Goal: Task Accomplishment & Management: Use online tool/utility

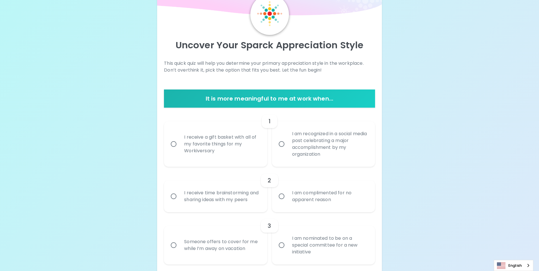
scroll to position [57, 0]
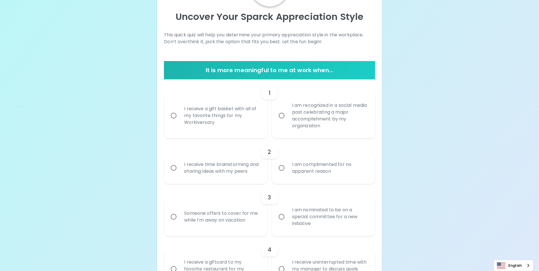
click at [287, 117] on input "I am recognized in a social media post celebrating a major accomplishment by my…" at bounding box center [282, 116] width 12 height 12
radio input "true"
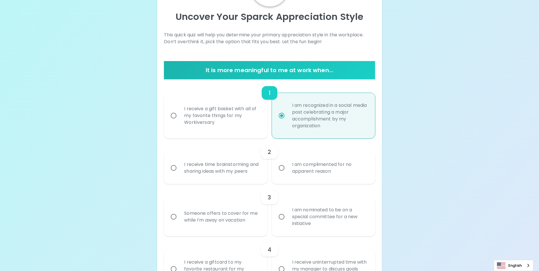
scroll to position [102, 0]
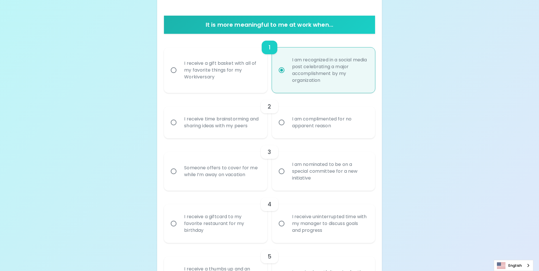
click at [173, 128] on input "I receive time brainstorming and sharing ideas with my peers" at bounding box center [174, 123] width 12 height 12
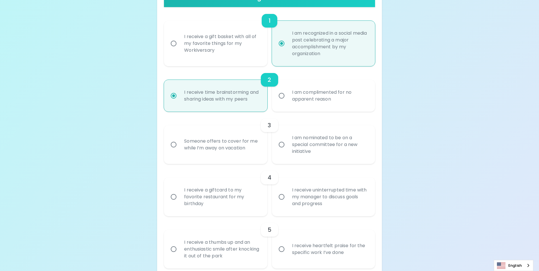
scroll to position [148, 0]
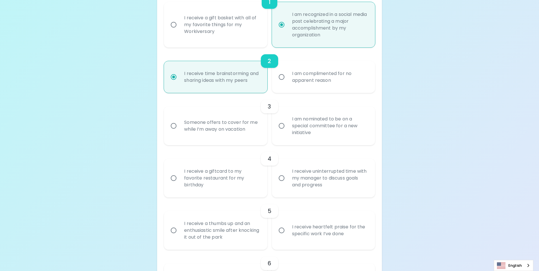
radio input "false"
click at [285, 24] on input "I am recognized in a social media post celebrating a major accomplishment by my…" at bounding box center [282, 25] width 12 height 12
click at [282, 25] on input "I am recognized in a social media post celebrating a major accomplishment by my…" at bounding box center [282, 25] width 12 height 12
click at [284, 24] on input "I am recognized in a social media post celebrating a major accomplishment by my…" at bounding box center [282, 25] width 12 height 12
click at [234, 19] on div "I receive a gift basket with all of my favorite things for my Workiversary" at bounding box center [222, 25] width 84 height 34
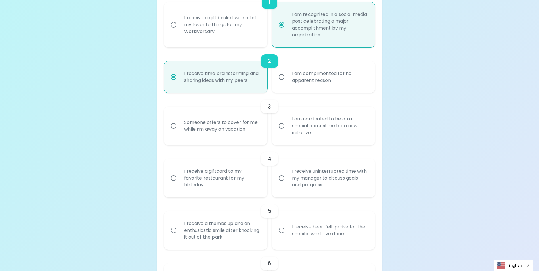
click at [180, 19] on input "I receive a gift basket with all of my favorite things for my Workiversary" at bounding box center [174, 25] width 12 height 12
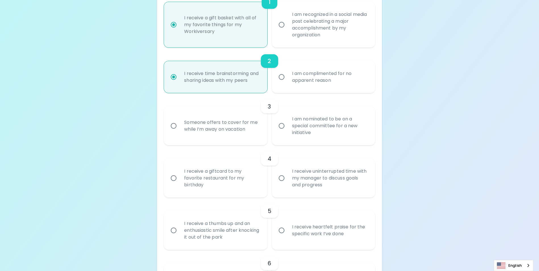
radio input "false"
radio input "true"
click at [284, 23] on input "I am recognized in a social media post celebrating a major accomplishment by my…" at bounding box center [282, 25] width 12 height 12
radio input "false"
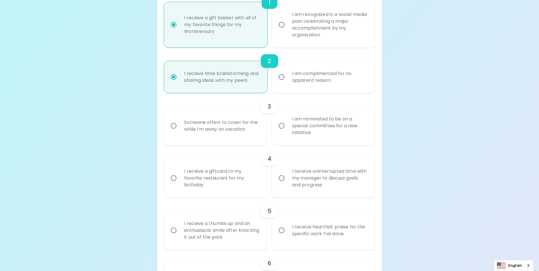
radio input "false"
radio input "true"
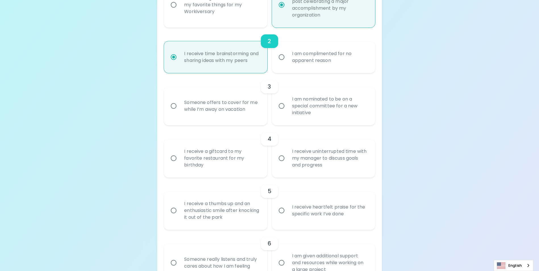
scroll to position [176, 0]
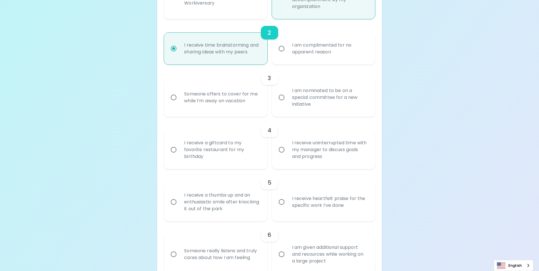
radio input "true"
drag, startPoint x: 282, startPoint y: 102, endPoint x: 282, endPoint y: 109, distance: 6.5
click at [282, 103] on input "I am nominated to be on a special committee for a new initiative" at bounding box center [282, 98] width 12 height 12
radio input "true"
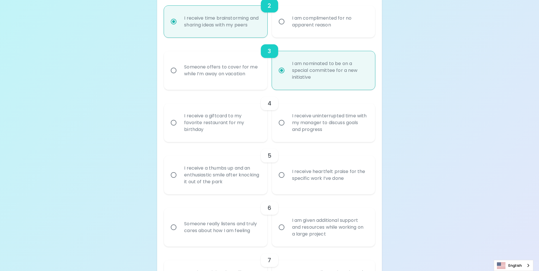
scroll to position [222, 0]
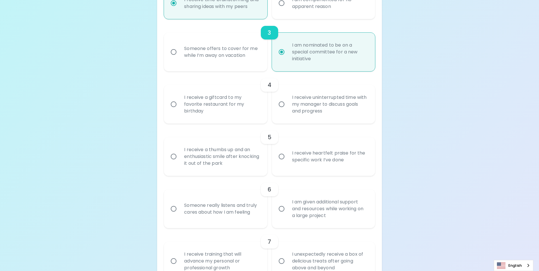
radio input "true"
click at [297, 117] on div "I receive uninterrupted time with my manager to discuss goals and progress" at bounding box center [330, 104] width 84 height 34
click at [288, 110] on input "I receive uninterrupted time with my manager to discuss goals and progress" at bounding box center [282, 104] width 12 height 12
radio input "false"
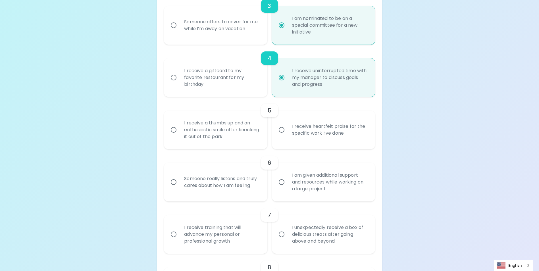
scroll to position [267, 0]
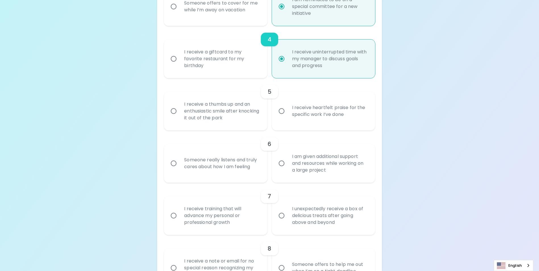
radio input "true"
click at [211, 117] on div "I receive a thumbs up and an enthusiastic smile after knocking it out of the pa…" at bounding box center [222, 111] width 84 height 34
click at [180, 117] on input "I receive a thumbs up and an enthusiastic smile after knocking it out of the pa…" at bounding box center [174, 111] width 12 height 12
radio input "false"
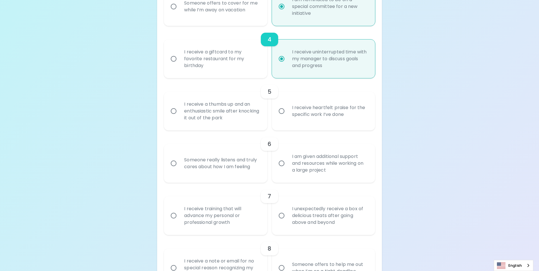
radio input "false"
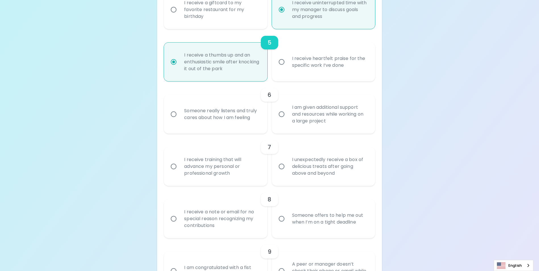
scroll to position [341, 0]
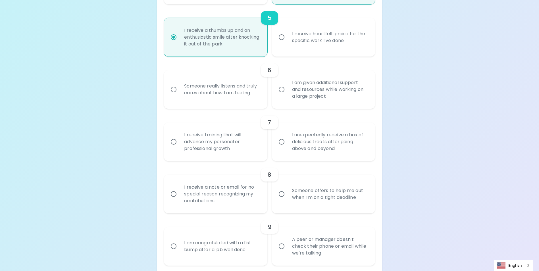
radio input "true"
click at [235, 101] on div "Someone really listens and truly cares about how I am feeling" at bounding box center [222, 89] width 84 height 27
click at [180, 96] on input "Someone really listens and truly cares about how I am feeling" at bounding box center [174, 90] width 12 height 12
radio input "false"
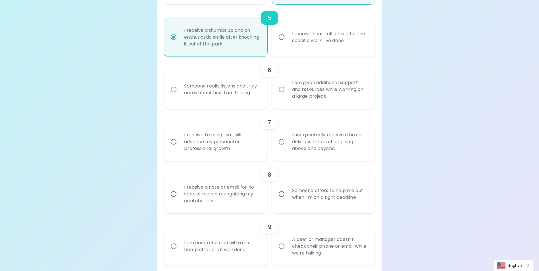
radio input "false"
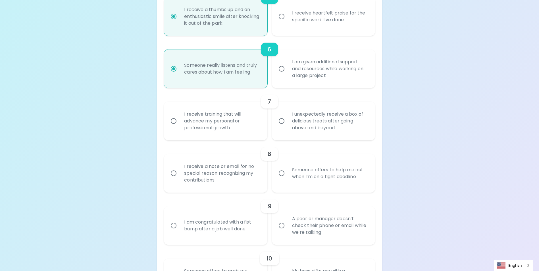
scroll to position [387, 0]
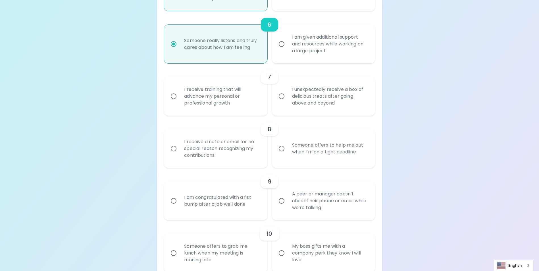
radio input "true"
click at [300, 61] on div "I am given additional support and resources while working on a large project" at bounding box center [330, 44] width 84 height 34
click at [288, 50] on input "I am given additional support and resources while working on a large project" at bounding box center [282, 44] width 12 height 12
radio input "false"
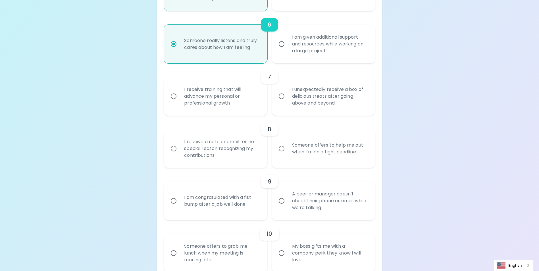
radio input "false"
radio input "true"
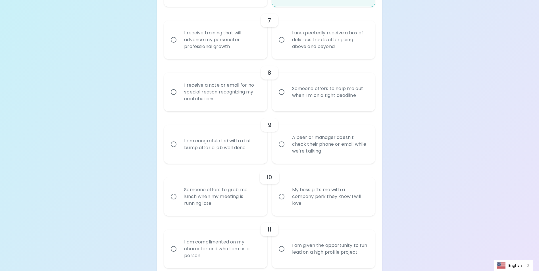
scroll to position [444, 0]
radio input "true"
click at [222, 49] on div "I receive training that will advance my personal or professional growth" at bounding box center [222, 39] width 84 height 34
click at [180, 45] on input "I receive training that will advance my personal or professional growth" at bounding box center [174, 40] width 12 height 12
radio input "false"
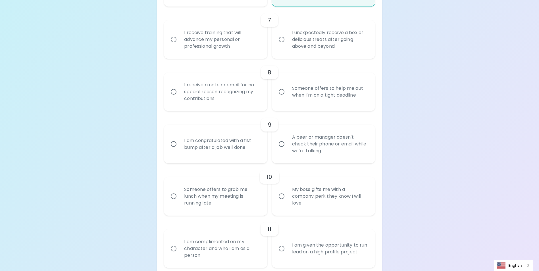
radio input "false"
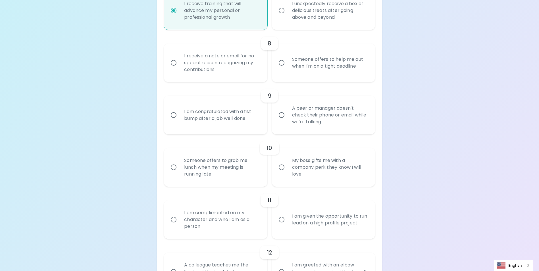
scroll to position [432, 0]
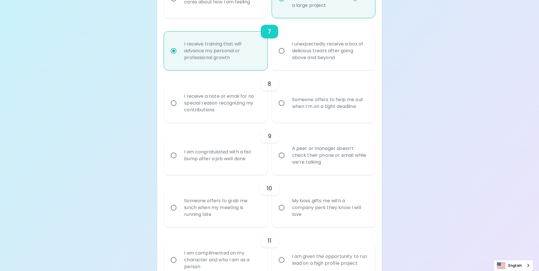
radio input "true"
click at [321, 114] on div "Someone offers to help me out when I’m on a tight deadline" at bounding box center [330, 103] width 84 height 27
click at [288, 109] on input "Someone offers to help me out when I’m on a tight deadline" at bounding box center [282, 103] width 12 height 12
radio input "false"
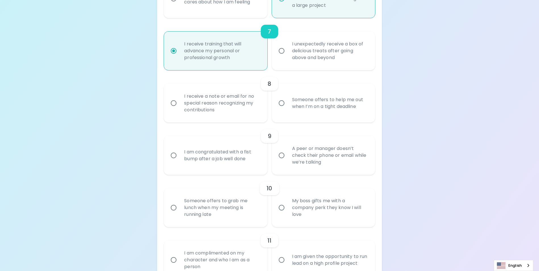
radio input "false"
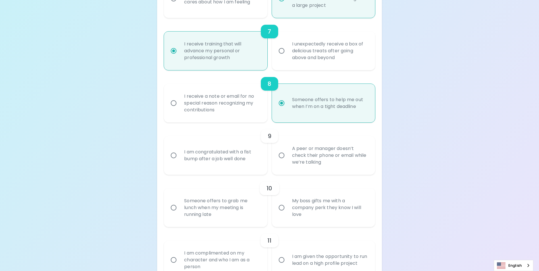
scroll to position [478, 0]
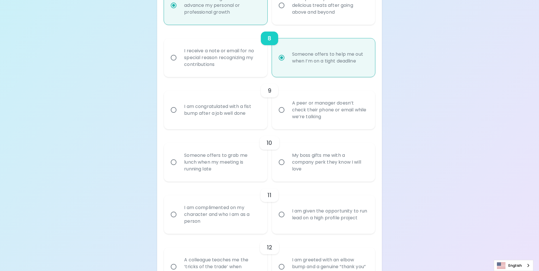
radio input "true"
click at [227, 120] on div "I am congratulated with a fist bump after a job well done" at bounding box center [222, 109] width 84 height 27
click at [180, 116] on input "I am congratulated with a fist bump after a job well done" at bounding box center [174, 110] width 12 height 12
radio input "false"
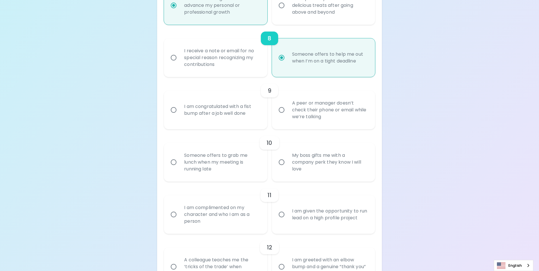
radio input "false"
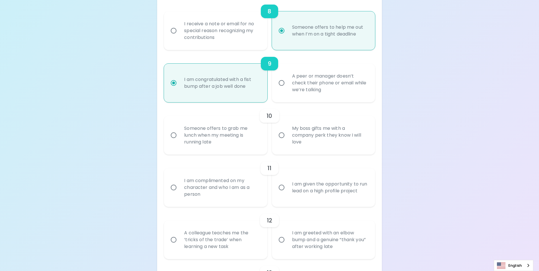
scroll to position [523, 0]
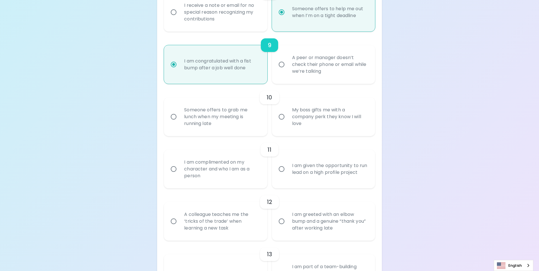
radio input "true"
click at [227, 127] on div "Someone offers to grab me lunch when my meeting is running late" at bounding box center [222, 117] width 84 height 34
click at [180, 123] on input "Someone offers to grab me lunch when my meeting is running late" at bounding box center [174, 117] width 12 height 12
radio input "false"
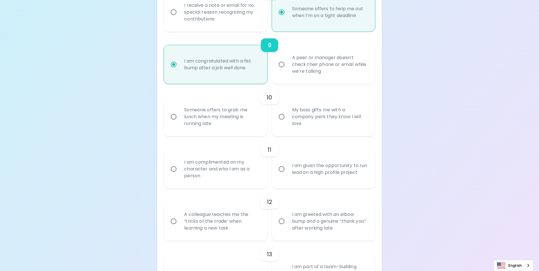
radio input "false"
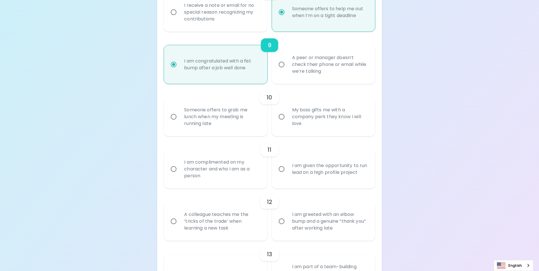
radio input "false"
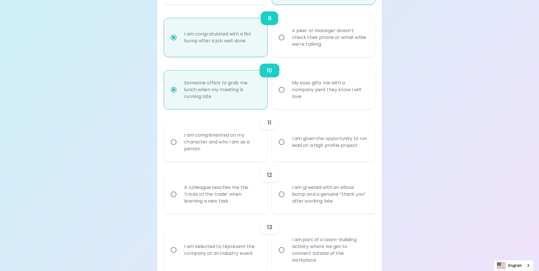
scroll to position [569, 0]
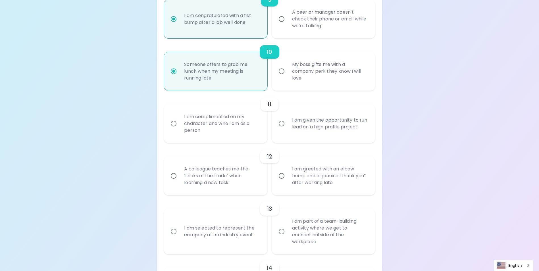
radio input "true"
click at [327, 134] on div "I am given the opportunity to run lead on a high profile project" at bounding box center [330, 123] width 84 height 27
click at [288, 130] on input "I am given the opportunity to run lead on a high profile project" at bounding box center [282, 124] width 12 height 12
radio input "false"
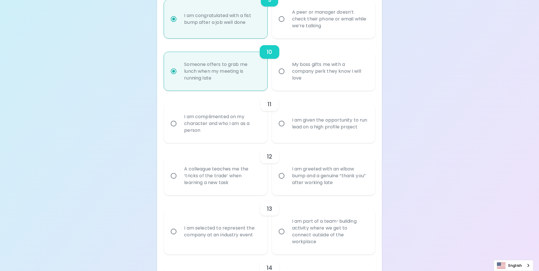
radio input "false"
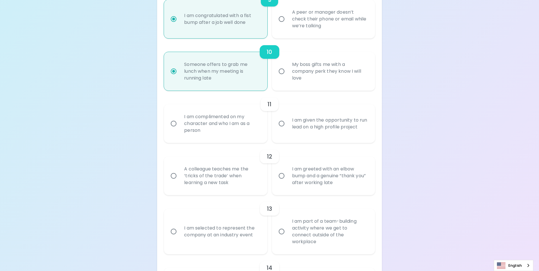
radio input "false"
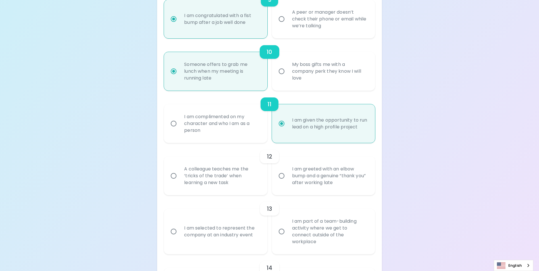
scroll to position [614, 0]
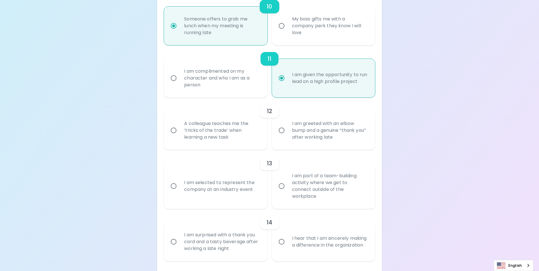
radio input "true"
click at [220, 141] on div "A colleague teaches me the ‘tricks of the trade’ when learning a new task" at bounding box center [222, 130] width 84 height 34
click at [180, 136] on input "A colleague teaches me the ‘tricks of the trade’ when learning a new task" at bounding box center [174, 131] width 12 height 12
radio input "false"
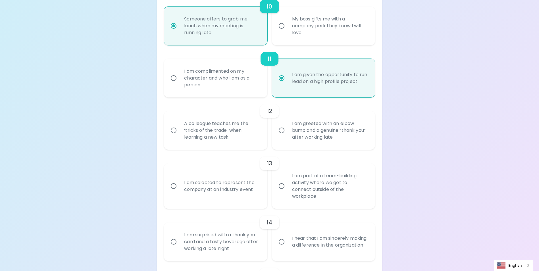
radio input "false"
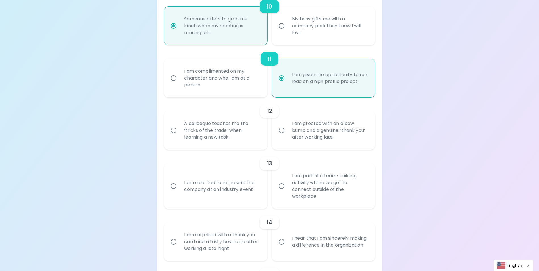
radio input "false"
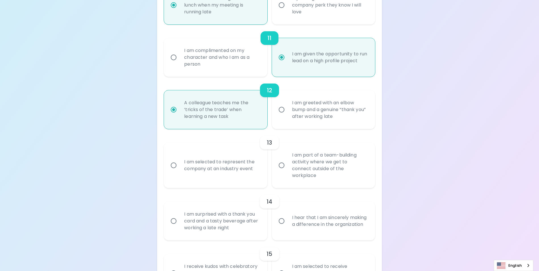
scroll to position [660, 0]
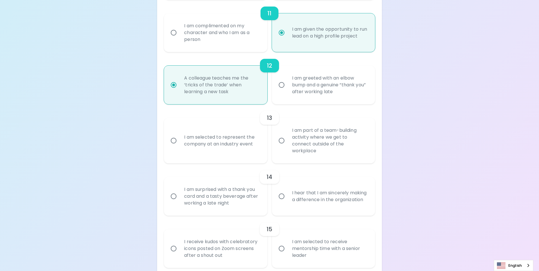
radio input "true"
click at [289, 148] on div "I am part of a team-building activity where we get to connect outside of the wo…" at bounding box center [330, 140] width 84 height 41
click at [288, 147] on input "I am part of a team-building activity where we get to connect outside of the wo…" at bounding box center [282, 141] width 12 height 12
radio input "false"
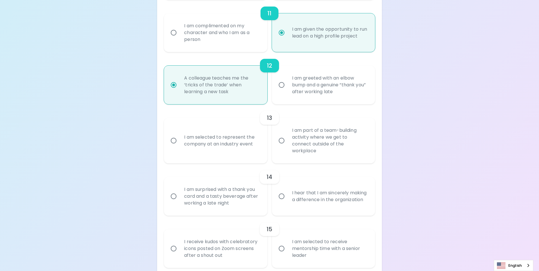
radio input "false"
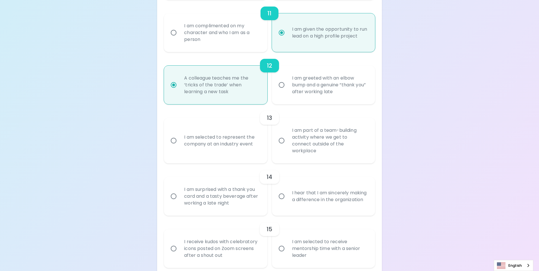
radio input "false"
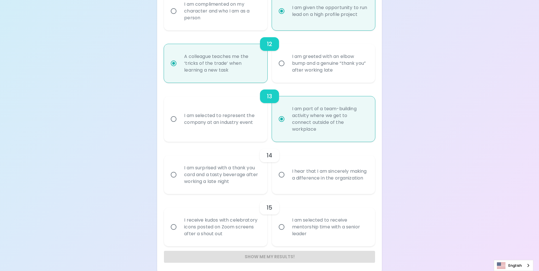
scroll to position [684, 0]
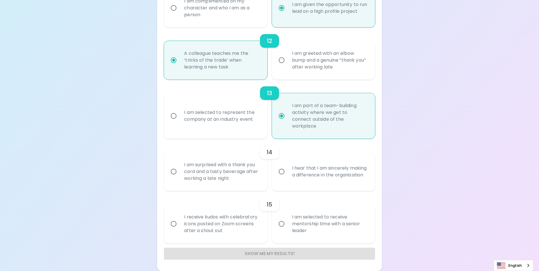
radio input "true"
click at [321, 173] on div "I hear that I am sincerely making a difference in the organization" at bounding box center [330, 171] width 84 height 27
click at [288, 173] on input "I hear that I am sincerely making a difference in the organization" at bounding box center [282, 172] width 12 height 12
radio input "false"
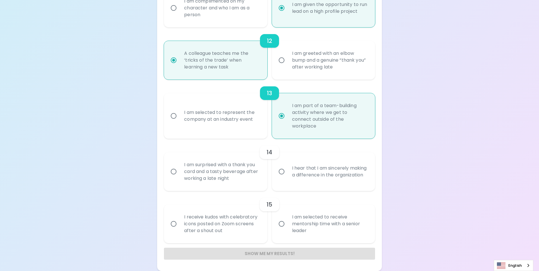
radio input "false"
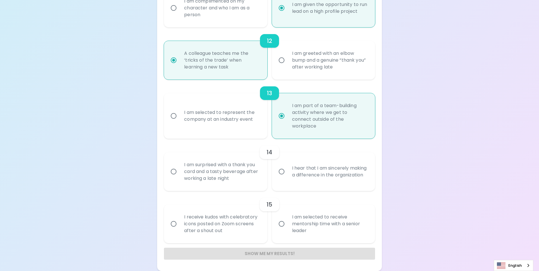
radio input "false"
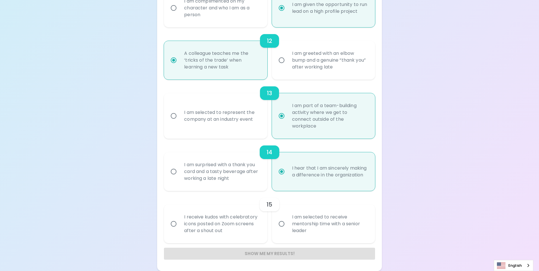
radio input "true"
click at [319, 228] on div "I am selected to receive mentorship time with a senior leader" at bounding box center [330, 224] width 84 height 34
click at [288, 228] on input "I am selected to receive mentorship time with a senior leader" at bounding box center [282, 224] width 12 height 12
radio input "false"
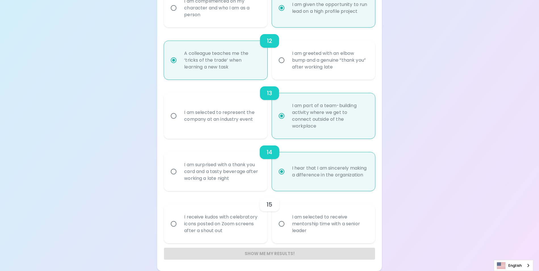
radio input "false"
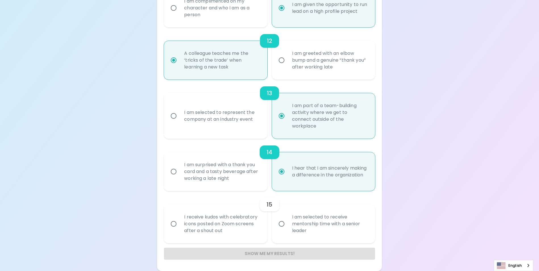
radio input "false"
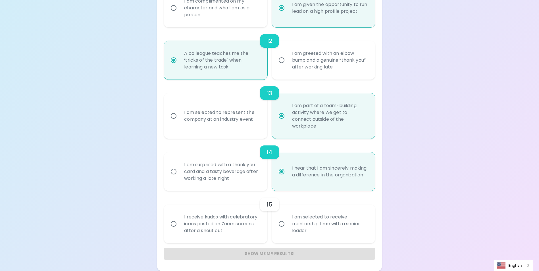
radio input "false"
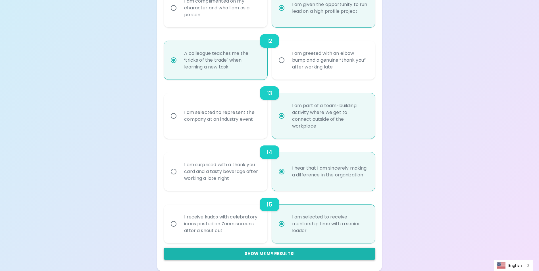
radio input "true"
click at [292, 255] on button "Show me my results!" at bounding box center [269, 254] width 211 height 12
radio input "false"
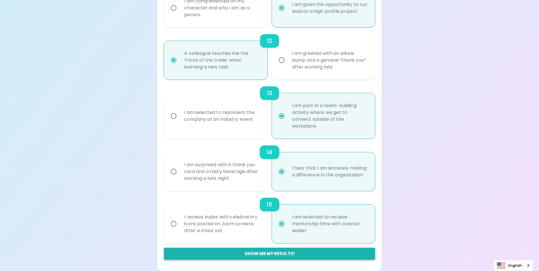
radio input "false"
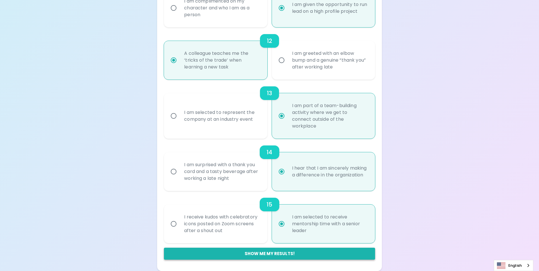
radio input "false"
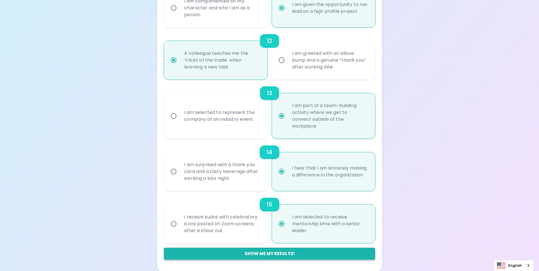
radio input "false"
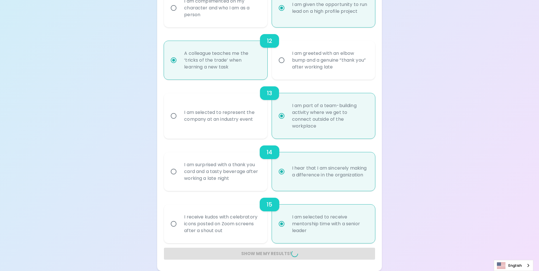
radio input "false"
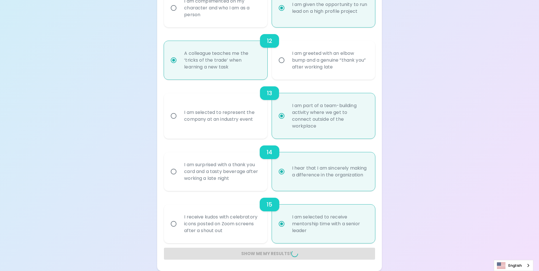
radio input "false"
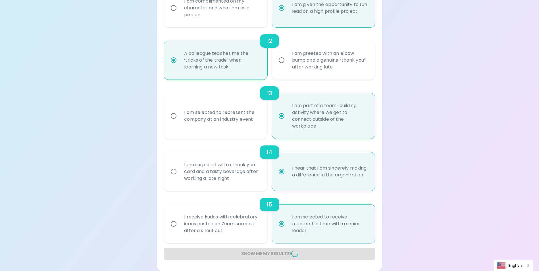
radio input "false"
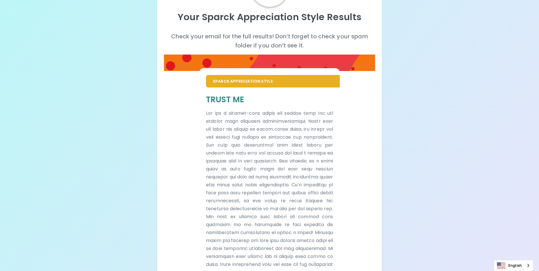
scroll to position [57, 0]
